Goal: Check status: Check status

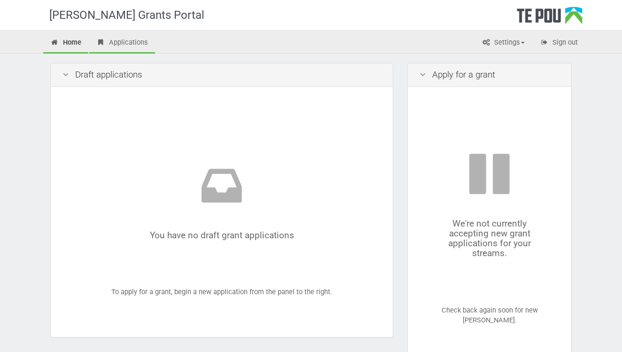
click at [121, 41] on link "Applications" at bounding box center [122, 43] width 66 height 21
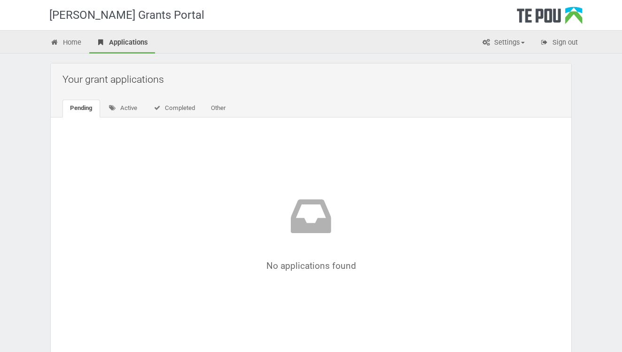
click at [86, 110] on link "Pending" at bounding box center [82, 109] width 38 height 18
click at [136, 107] on link "Active" at bounding box center [123, 109] width 44 height 18
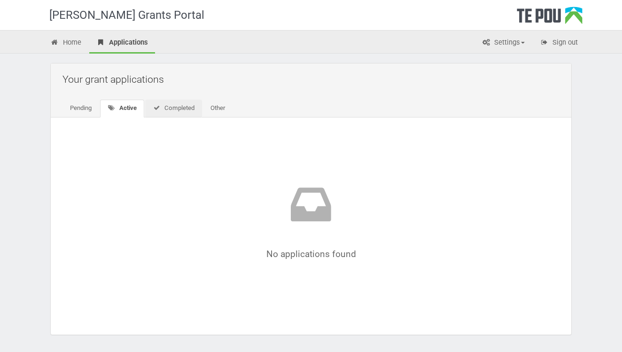
click at [192, 109] on link "Completed" at bounding box center [173, 109] width 57 height 18
click at [192, 109] on link "Completed" at bounding box center [173, 109] width 56 height 18
click at [218, 106] on link "Other" at bounding box center [217, 109] width 30 height 18
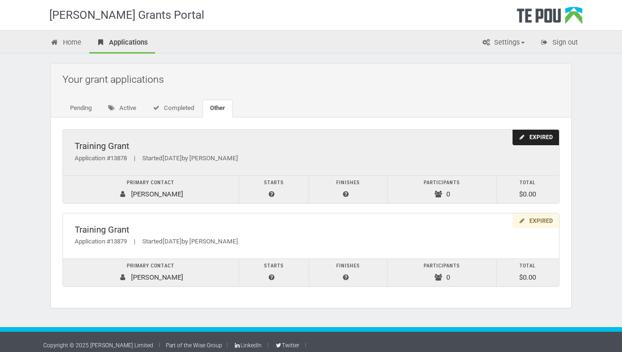
click at [146, 191] on td "Primary contact [PERSON_NAME]" at bounding box center [151, 189] width 176 height 28
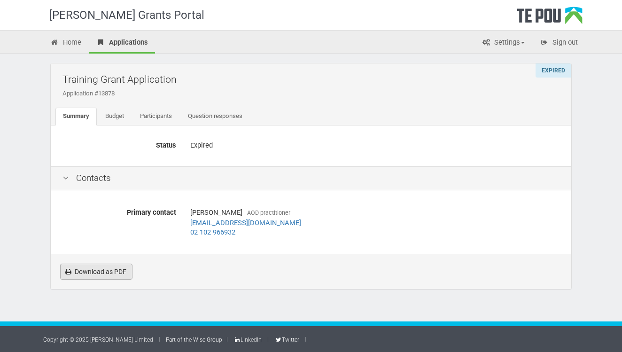
click at [115, 272] on link "Download as PDF" at bounding box center [96, 272] width 72 height 16
click at [116, 267] on link "Download as PDF" at bounding box center [96, 272] width 72 height 16
click at [120, 117] on link "Budget" at bounding box center [115, 117] width 34 height 18
